Goal: Task Accomplishment & Management: Complete application form

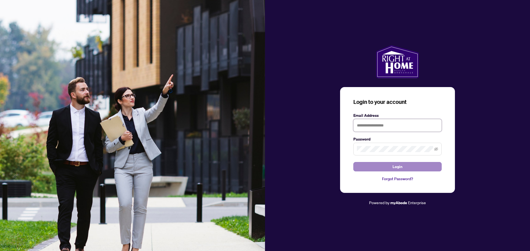
type input "**********"
click at [390, 167] on button "Login" at bounding box center [397, 166] width 88 height 9
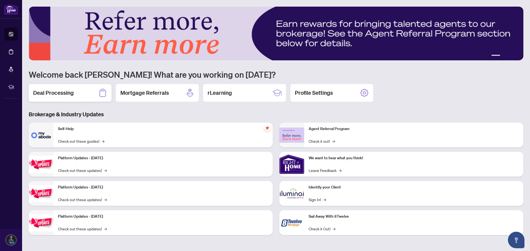
click at [54, 90] on h2 "Deal Processing" at bounding box center [53, 93] width 41 height 8
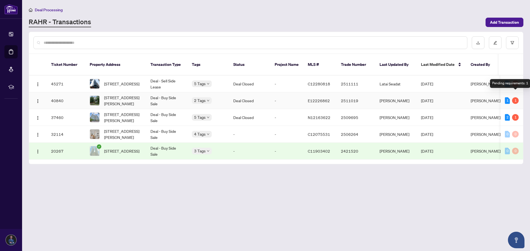
type textarea "*"
click at [516, 97] on div "1" at bounding box center [515, 100] width 7 height 7
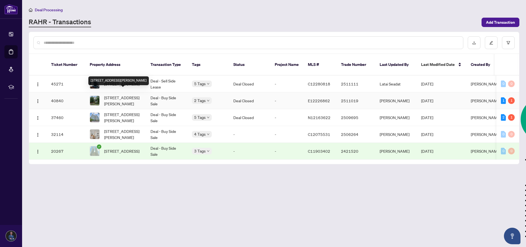
click at [115, 95] on span "[STREET_ADDRESS][PERSON_NAME]" at bounding box center [123, 101] width 38 height 12
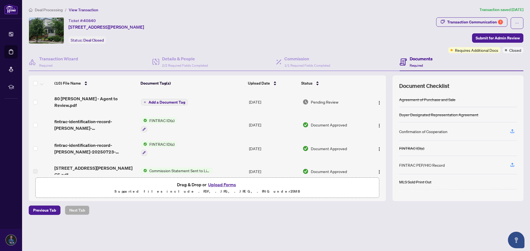
click at [417, 62] on h4 "Documents" at bounding box center [421, 58] width 23 height 7
click at [378, 101] on img "button" at bounding box center [379, 103] width 4 height 4
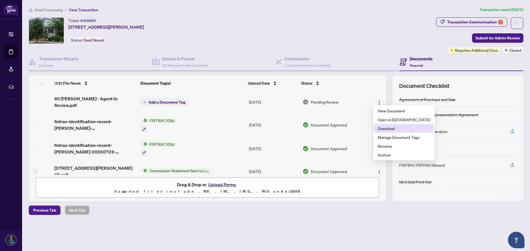
click at [384, 127] on span "Download" at bounding box center [404, 129] width 53 height 6
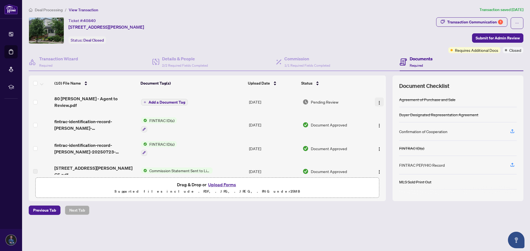
click at [378, 101] on img "button" at bounding box center [379, 103] width 4 height 4
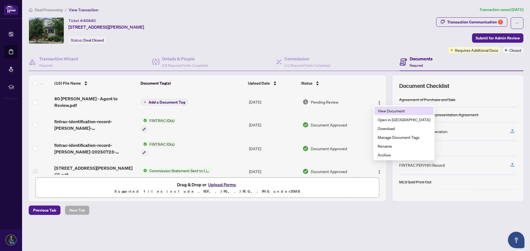
click at [386, 113] on span "View Document" at bounding box center [404, 111] width 53 height 6
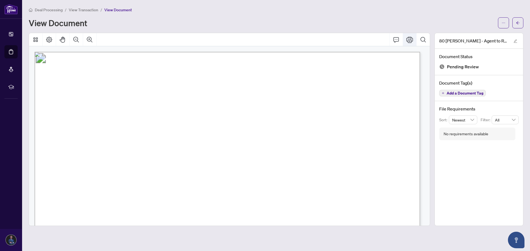
click at [412, 41] on icon "Print" at bounding box center [409, 40] width 7 height 6
click at [516, 22] on button "button" at bounding box center [517, 22] width 11 height 11
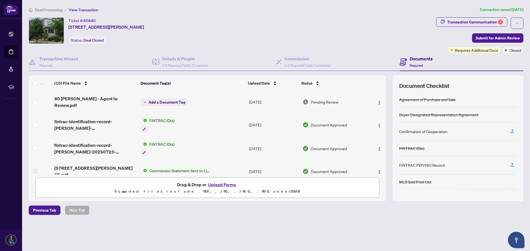
click at [225, 184] on button "Upload Forms" at bounding box center [221, 184] width 31 height 7
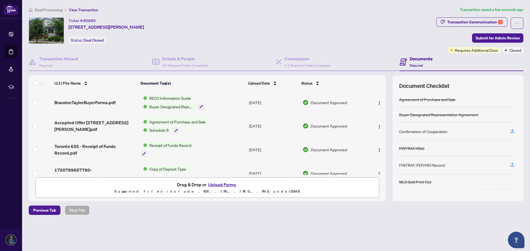
scroll to position [161, 0]
click at [497, 36] on span "Submit for Admin Review" at bounding box center [498, 38] width 44 height 9
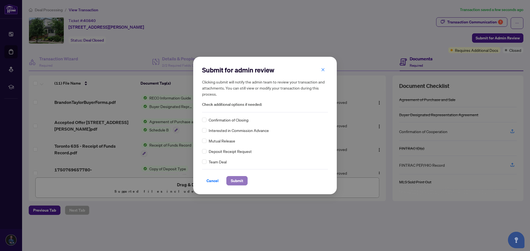
click at [234, 181] on span "Submit" at bounding box center [237, 181] width 12 height 9
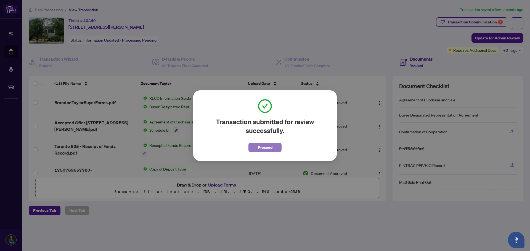
click at [267, 148] on span "Proceed" at bounding box center [265, 147] width 15 height 9
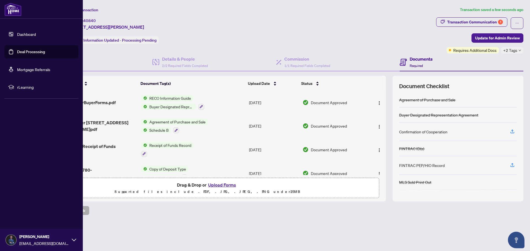
click at [25, 50] on link "Deal Processing" at bounding box center [31, 51] width 28 height 5
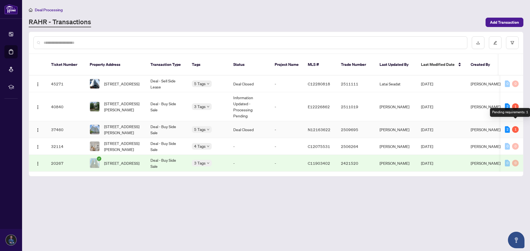
click at [515, 126] on div "1" at bounding box center [515, 129] width 7 height 7
click at [123, 124] on span "[STREET_ADDRESS][PERSON_NAME]" at bounding box center [123, 130] width 38 height 12
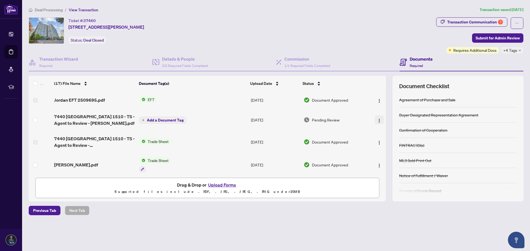
click at [379, 120] on img "button" at bounding box center [379, 121] width 4 height 4
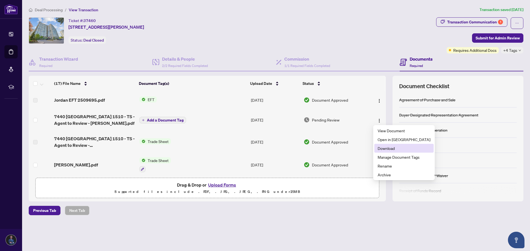
click at [385, 148] on span "Download" at bounding box center [404, 148] width 53 height 6
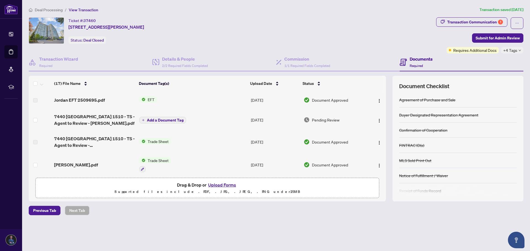
click at [223, 184] on button "Upload Forms" at bounding box center [221, 185] width 31 height 7
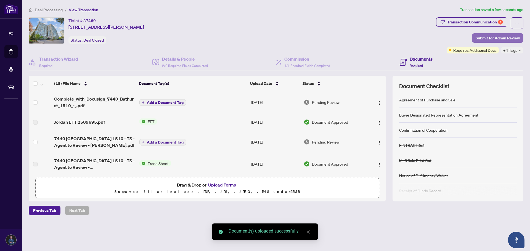
click at [494, 38] on span "Submit for Admin Review" at bounding box center [498, 38] width 44 height 9
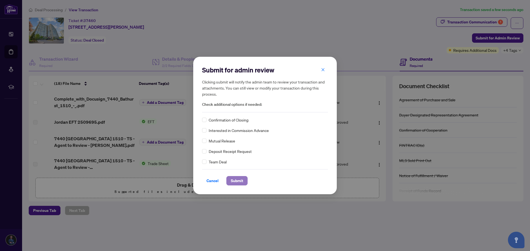
click at [238, 182] on span "Submit" at bounding box center [237, 181] width 12 height 9
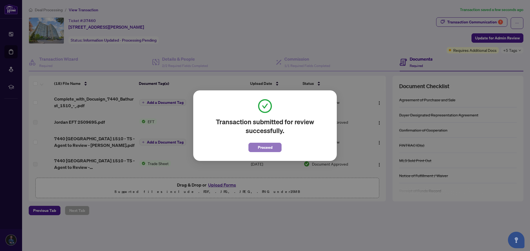
click at [269, 147] on span "Proceed" at bounding box center [265, 147] width 15 height 9
